Goal: Task Accomplishment & Management: Manage account settings

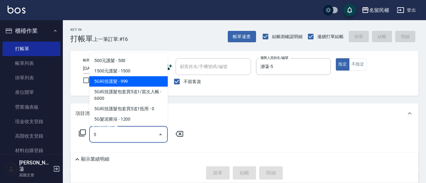
click at [118, 78] on span "5G科技護髮 - 999" at bounding box center [128, 81] width 79 height 10
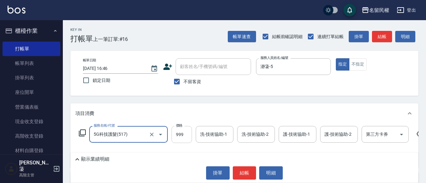
type input "5G科技護髮(517)"
click at [172, 132] on input "999" at bounding box center [182, 134] width 20 height 17
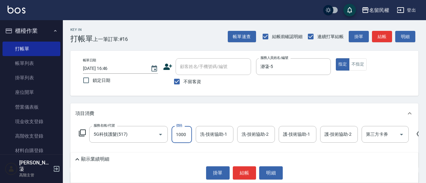
type input "1000"
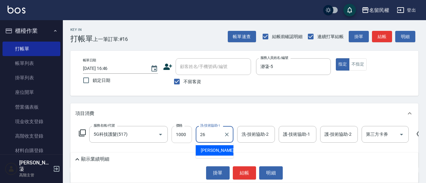
type input "沅莘-26"
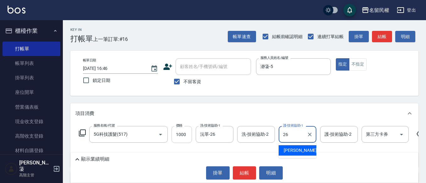
type input "沅莘-26"
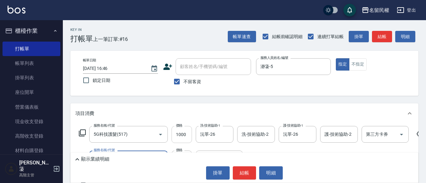
type input "不指定洗髮(101)"
type input "300"
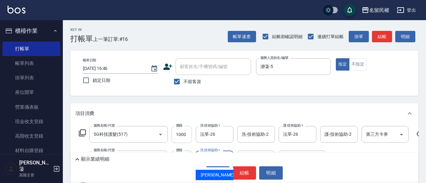
type input "沅莘-26"
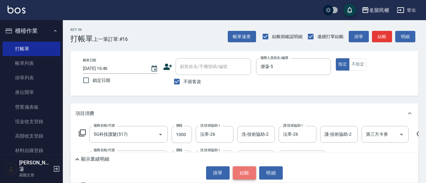
click at [240, 169] on button "結帳" at bounding box center [245, 172] width 24 height 13
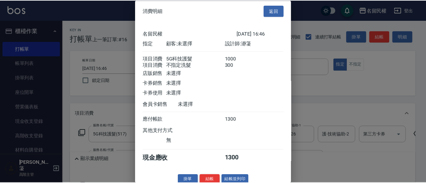
scroll to position [16, 0]
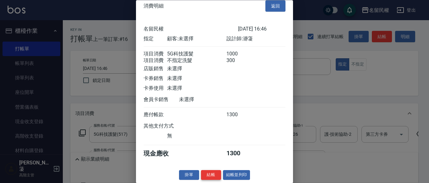
click at [215, 171] on button "結帳" at bounding box center [211, 175] width 20 height 10
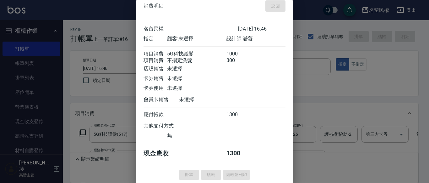
type input "[DATE] 18:29"
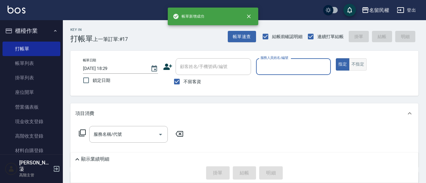
click at [355, 61] on button "不指定" at bounding box center [358, 64] width 18 height 12
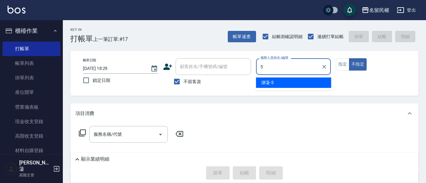
type input "瀞蓤-5"
type button "false"
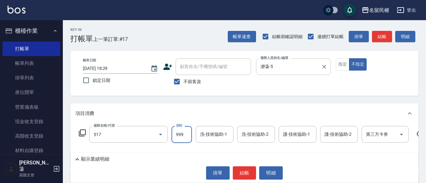
type input "5G科技護髮(517)"
type input "1000"
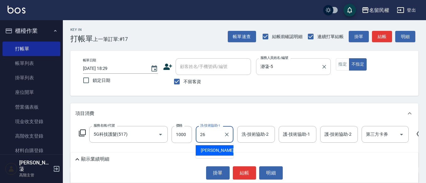
type input "沅莘-26"
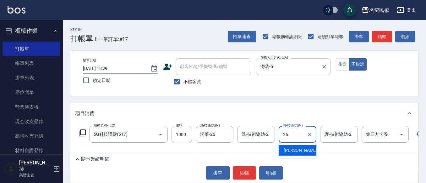
type input "沅莘-26"
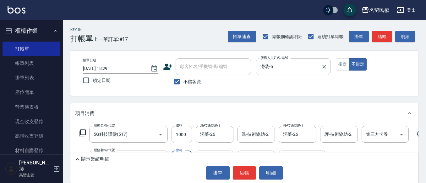
type input "不指定洗髮(101)"
type input "300"
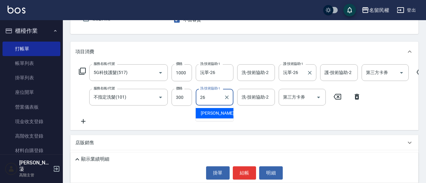
scroll to position [63, 0]
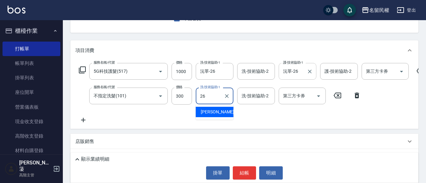
type input "沅莘-26"
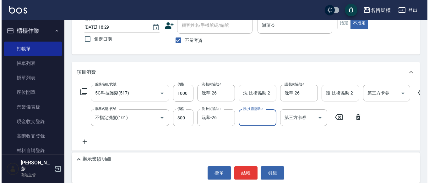
scroll to position [31, 0]
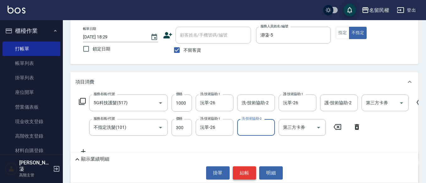
click at [242, 166] on button "結帳" at bounding box center [245, 172] width 24 height 13
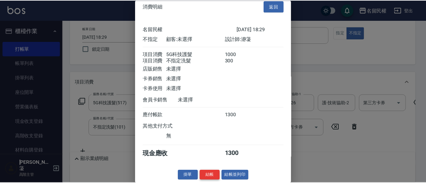
scroll to position [16, 0]
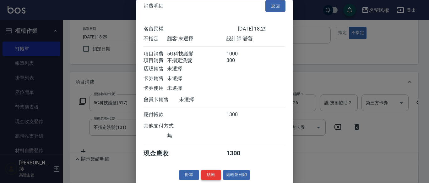
click at [207, 175] on button "結帳" at bounding box center [211, 175] width 20 height 10
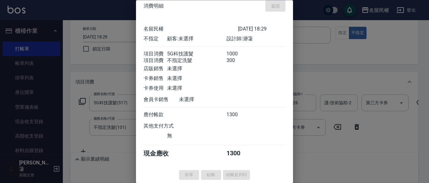
type input "[DATE] 18:30"
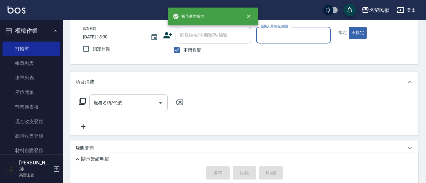
scroll to position [0, 0]
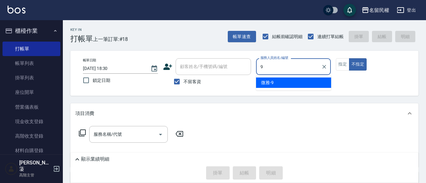
type input "微雅-9"
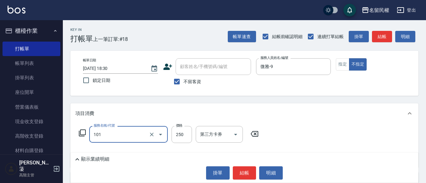
type input "不指定洗髮(101)"
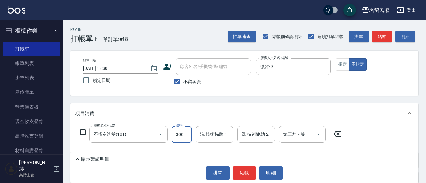
type input "300"
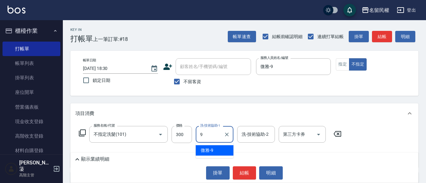
type input "微雅-9"
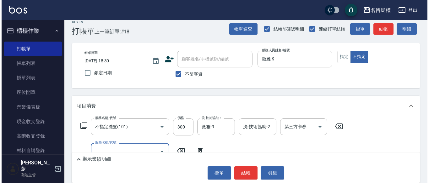
scroll to position [31, 0]
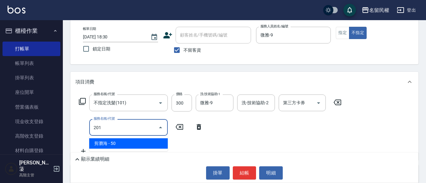
type input "剪瀏海(201)"
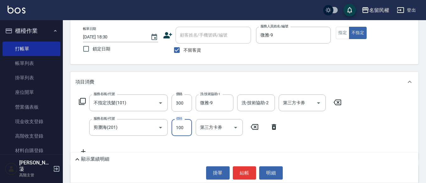
type input "100"
click at [337, 36] on button "指定" at bounding box center [343, 33] width 14 height 12
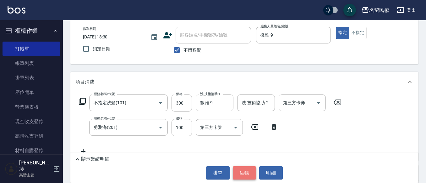
click at [235, 172] on button "結帳" at bounding box center [245, 172] width 24 height 13
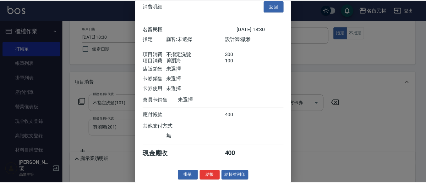
scroll to position [16, 0]
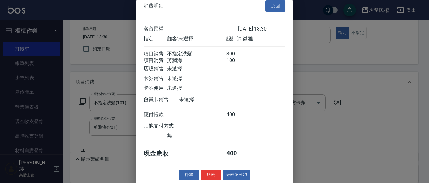
click at [208, 174] on button "結帳" at bounding box center [211, 175] width 20 height 10
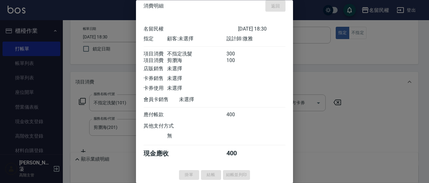
type input "[DATE] 18:50"
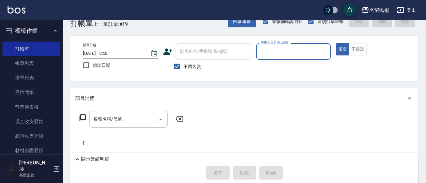
scroll to position [0, 0]
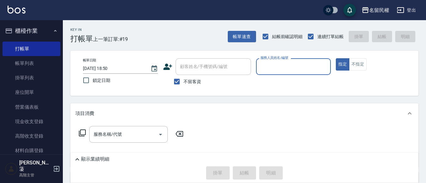
drag, startPoint x: 20, startPoint y: 66, endPoint x: 193, endPoint y: 111, distance: 178.1
click at [20, 66] on link "帳單列表" at bounding box center [32, 63] width 58 height 14
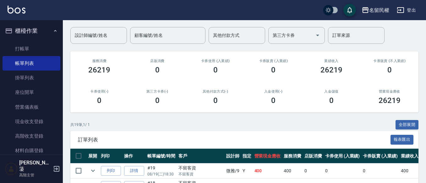
scroll to position [94, 0]
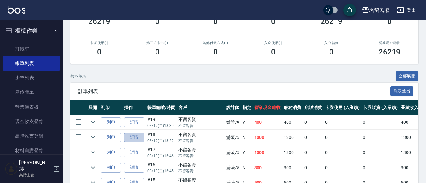
click at [126, 139] on link "詳情" at bounding box center [134, 137] width 20 height 10
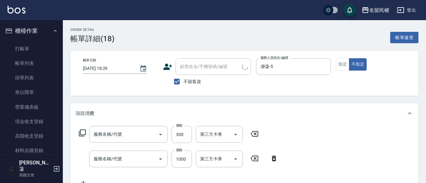
type input "[DATE] 18:29"
checkbox input "true"
type input "瀞蓤-5"
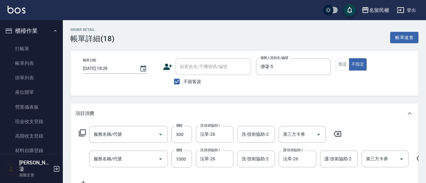
type input "不指定洗髮(101)"
type input "5G科技護髮(517)"
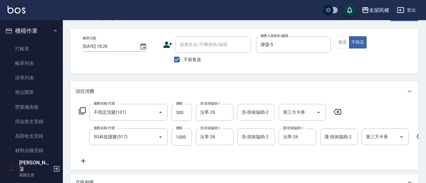
scroll to position [31, 0]
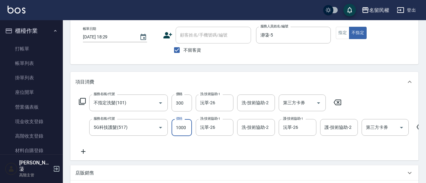
click at [181, 128] on input "1000" at bounding box center [182, 127] width 20 height 17
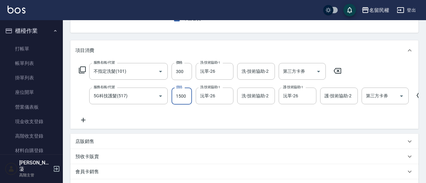
scroll to position [126, 0]
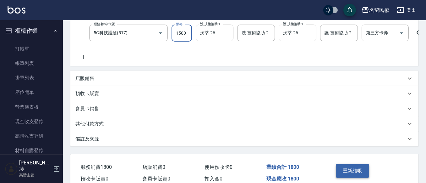
type input "1500"
click at [356, 176] on button "重新結帳" at bounding box center [352, 170] width 33 height 13
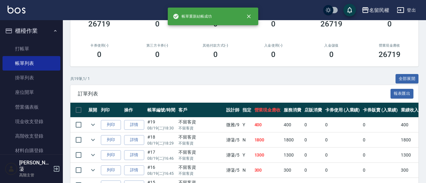
scroll to position [94, 0]
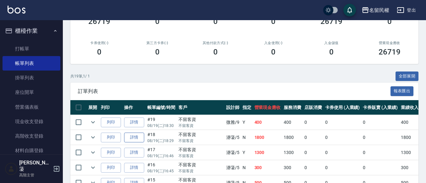
click at [138, 139] on link "詳情" at bounding box center [134, 137] width 20 height 10
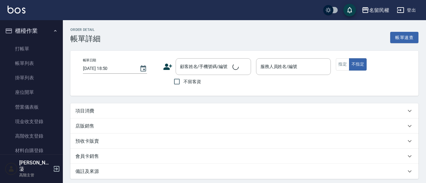
type input "[DATE] 18:29"
checkbox input "true"
type input "瀞蓤-5"
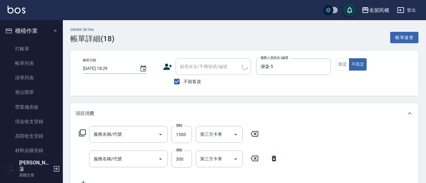
type input "5G科技護髮(517)"
type input "不指定洗髮(101)"
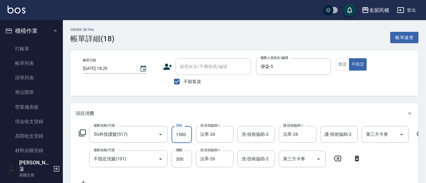
click at [180, 138] on input "1500" at bounding box center [182, 134] width 20 height 17
type input "1200"
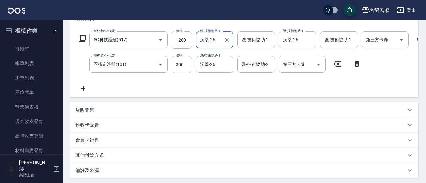
scroll to position [162, 0]
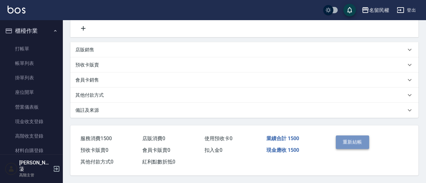
click at [353, 139] on button "重新結帳" at bounding box center [352, 141] width 33 height 13
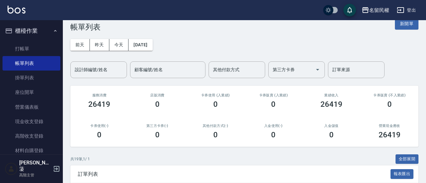
scroll to position [31, 0]
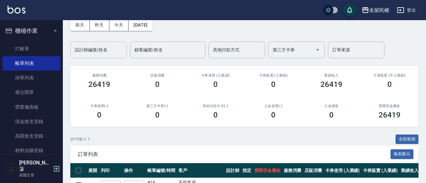
click at [115, 47] on input "設計師編號/姓名" at bounding box center [98, 49] width 51 height 11
type input "8"
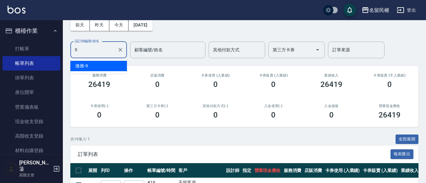
type input "微雅-9"
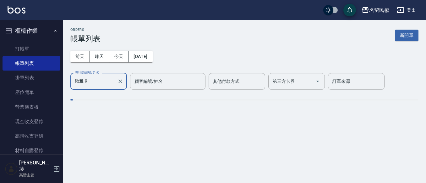
scroll to position [0, 0]
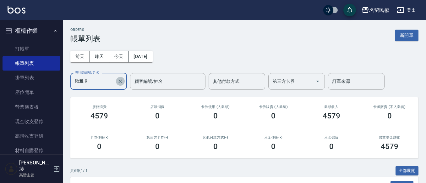
click at [119, 80] on icon "Clear" at bounding box center [120, 81] width 4 height 4
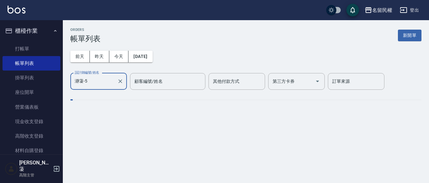
type input "瀞蓤-5"
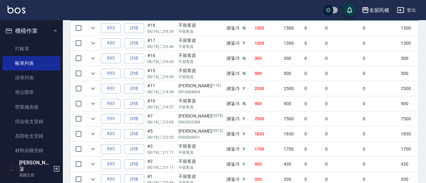
scroll to position [188, 0]
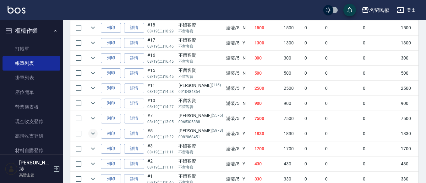
click at [92, 131] on icon "expand row" at bounding box center [93, 133] width 8 height 8
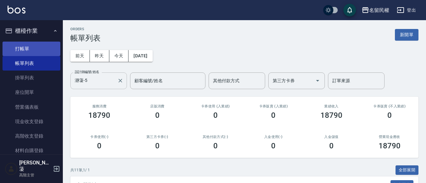
scroll to position [0, 0]
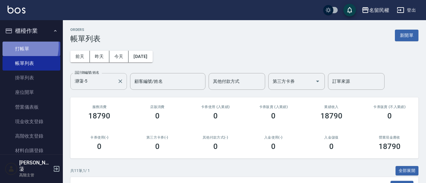
click at [12, 45] on link "打帳單" at bounding box center [32, 48] width 58 height 14
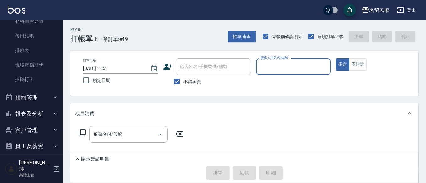
scroll to position [157, 0]
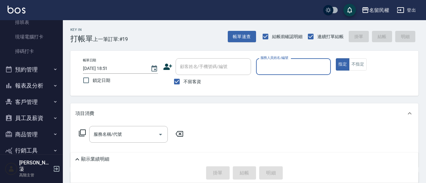
drag, startPoint x: 40, startPoint y: 84, endPoint x: 43, endPoint y: 111, distance: 27.2
click at [39, 85] on button "報表及分析" at bounding box center [32, 85] width 58 height 16
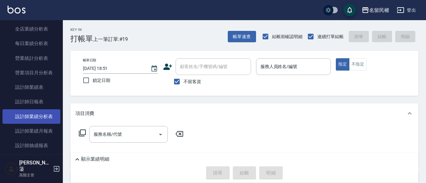
scroll to position [377, 0]
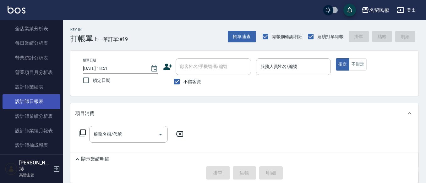
click at [33, 99] on link "設計師日報表" at bounding box center [32, 101] width 58 height 14
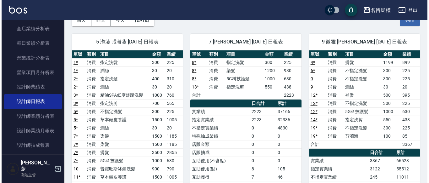
scroll to position [31, 0]
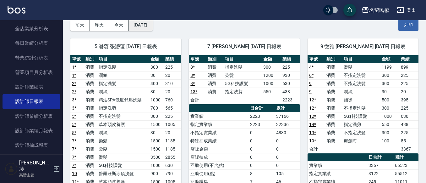
click at [148, 20] on button "[DATE]" at bounding box center [140, 25] width 24 height 12
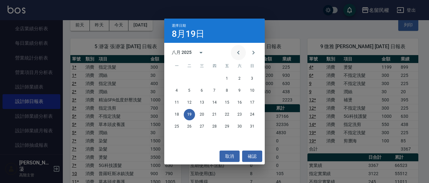
click at [240, 53] on icon "Previous month" at bounding box center [239, 53] width 8 height 8
click at [241, 101] on button "19" at bounding box center [239, 102] width 11 height 11
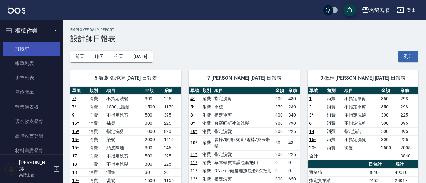
click at [42, 47] on link "打帳單" at bounding box center [32, 48] width 58 height 14
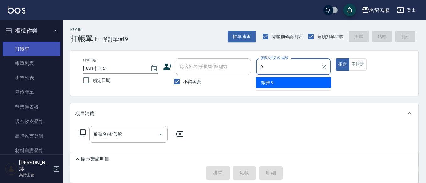
type input "微雅-9"
type button "true"
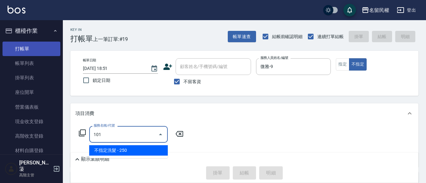
type input "不指定洗髮(101)"
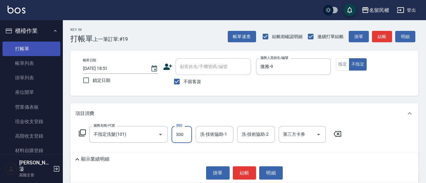
type input "300"
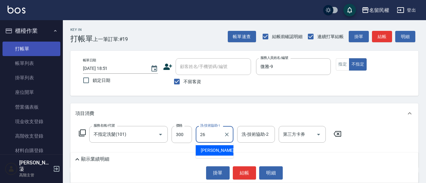
type input "沅莘-26"
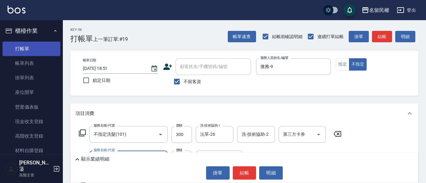
type input "[PERSON_NAME](701)"
type input "30"
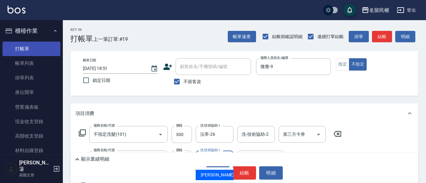
type input "沅莘-26"
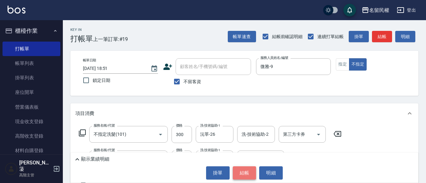
click at [249, 177] on button "結帳" at bounding box center [245, 172] width 24 height 13
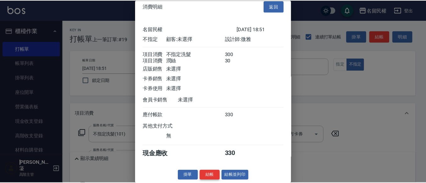
scroll to position [16, 0]
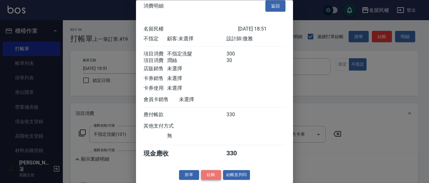
click at [213, 172] on button "結帳" at bounding box center [211, 175] width 20 height 10
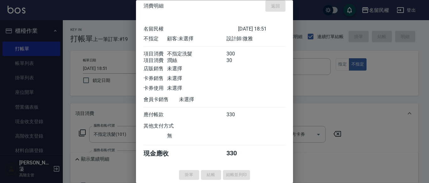
type input "[DATE] 19:07"
